Goal: Use online tool/utility: Utilize a website feature to perform a specific function

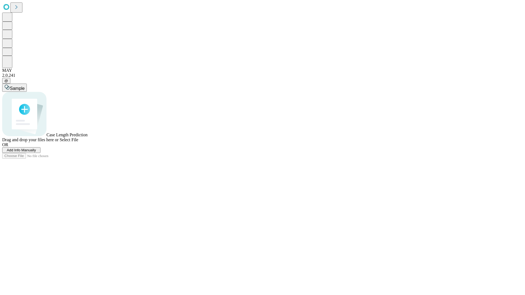
click at [36, 152] on span "Add Info Manually" at bounding box center [21, 150] width 29 height 4
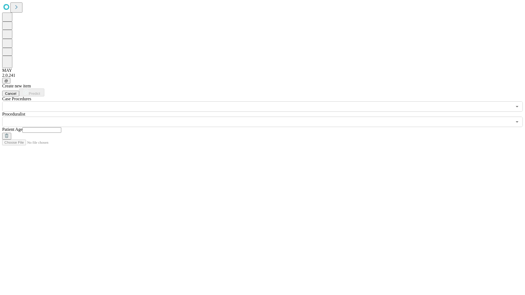
click at [61, 127] on input "text" at bounding box center [41, 129] width 39 height 5
type input "**"
click at [266, 117] on input "text" at bounding box center [257, 122] width 510 height 10
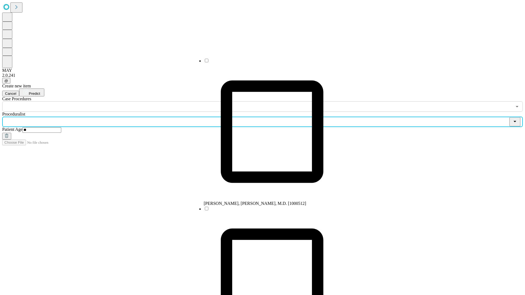
click at [266, 63] on li "[PERSON_NAME], [PERSON_NAME], M.D. [1000512]" at bounding box center [272, 132] width 137 height 148
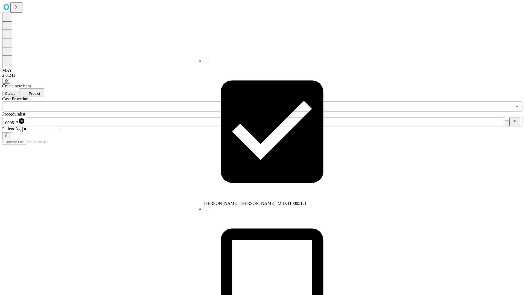
click at [115, 101] on input "text" at bounding box center [257, 106] width 510 height 10
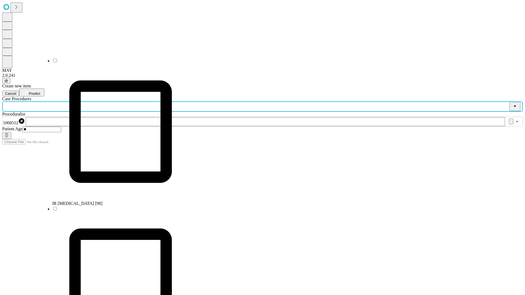
click at [115, 63] on li "IR [MEDICAL_DATA] [98]" at bounding box center [120, 132] width 137 height 148
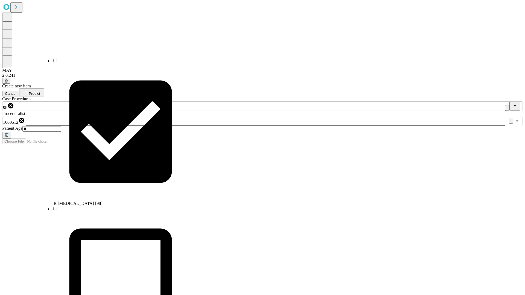
click at [40, 92] on span "Predict" at bounding box center [34, 94] width 11 height 4
